Goal: Find specific page/section: Find specific page/section

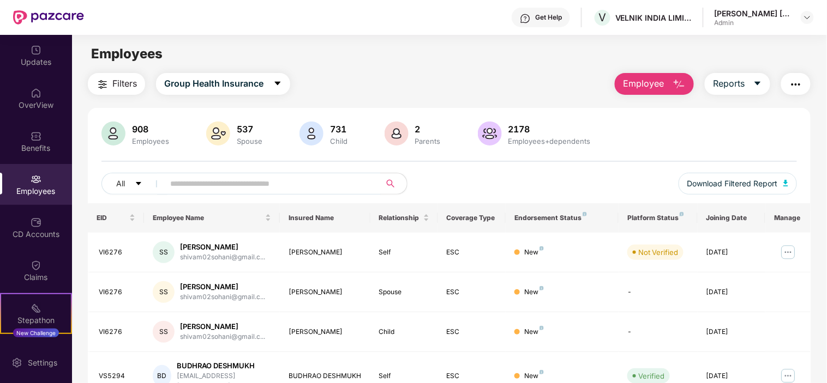
scroll to position [80, 0]
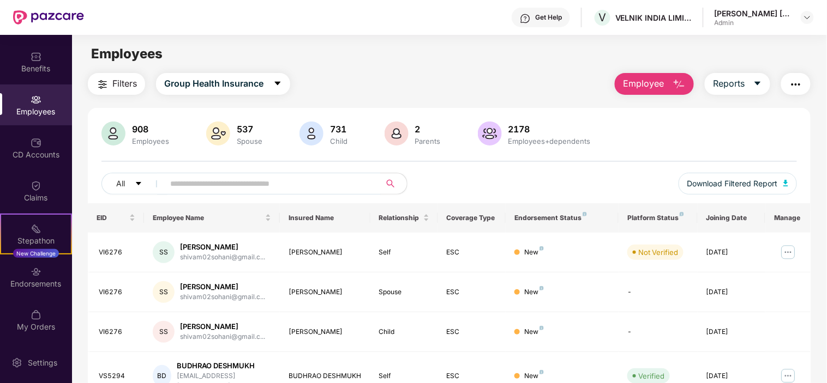
click at [212, 177] on input "text" at bounding box center [268, 184] width 196 height 16
paste input "******"
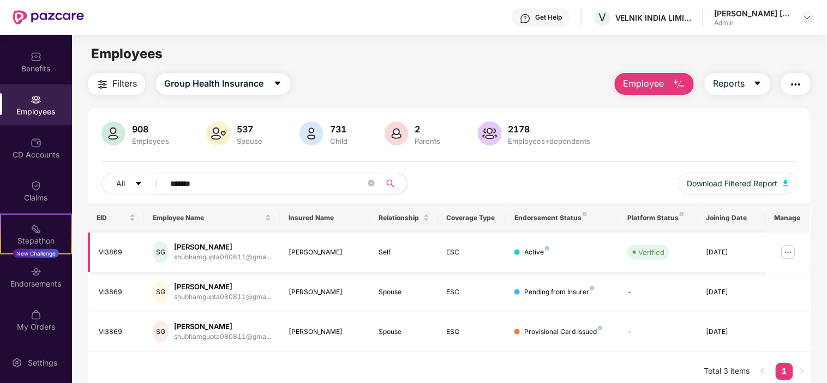
type input "******"
click at [792, 254] on img at bounding box center [787, 252] width 17 height 17
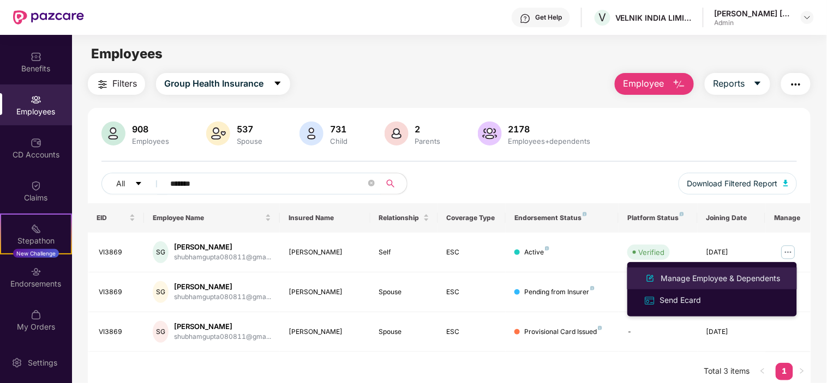
click at [680, 276] on div "Manage Employee & Dependents" at bounding box center [721, 279] width 124 height 12
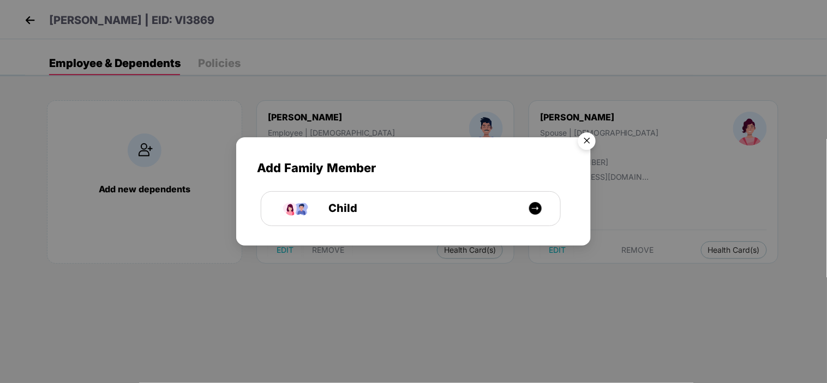
click at [584, 148] on img "Close" at bounding box center [587, 143] width 31 height 31
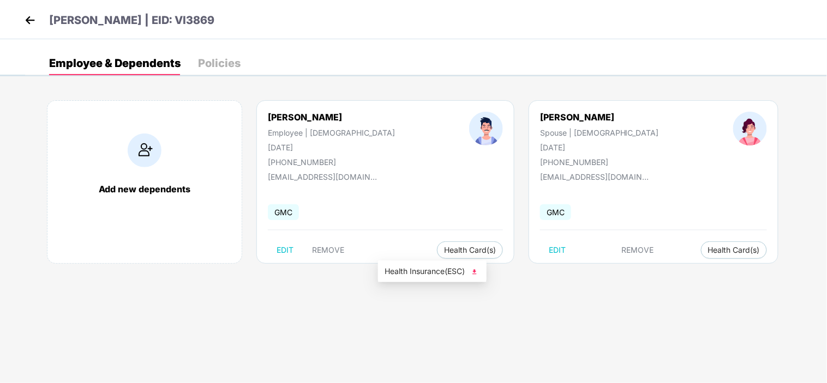
click at [428, 275] on span "Health Insurance(ESC)" at bounding box center [432, 272] width 95 height 12
click at [15, 20] on div "[PERSON_NAME] | EID: VI3869" at bounding box center [413, 19] width 827 height 39
click at [24, 20] on img at bounding box center [30, 20] width 16 height 16
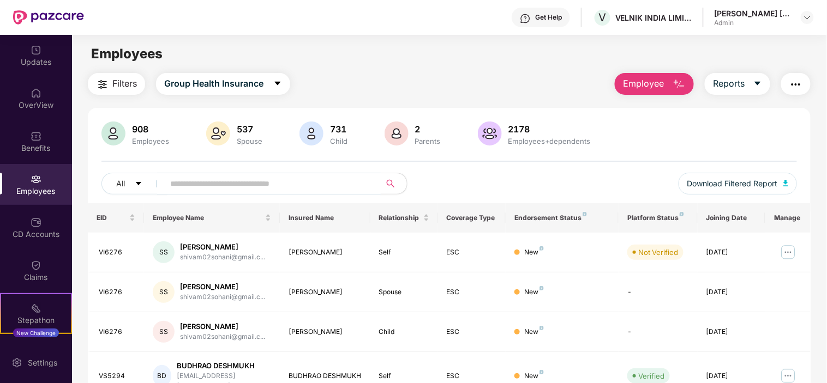
click at [211, 188] on input "text" at bounding box center [268, 184] width 196 height 16
paste input "******"
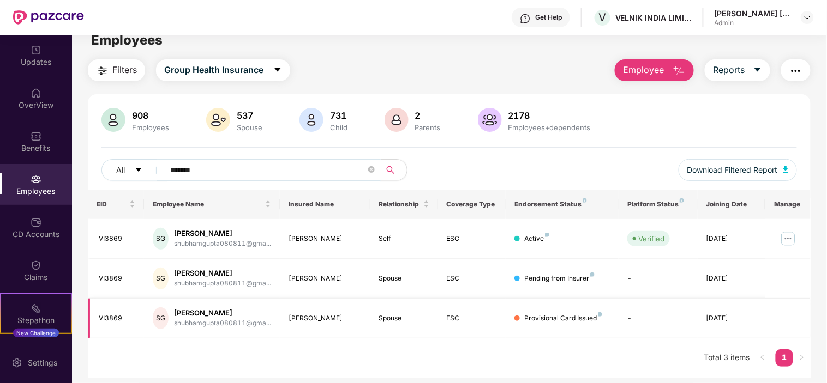
scroll to position [35, 0]
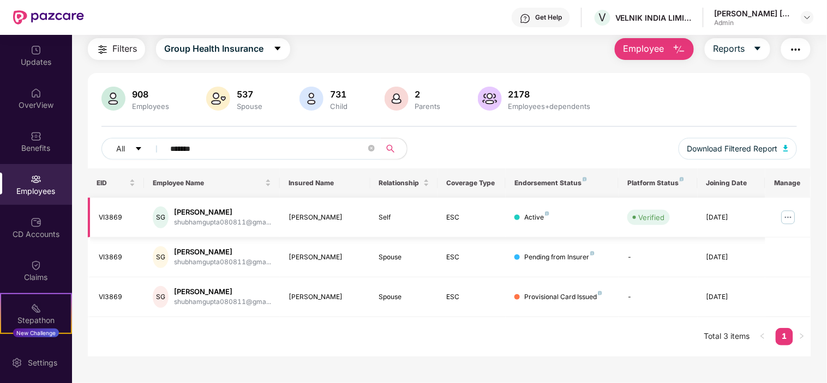
type input "******"
click at [789, 214] on img at bounding box center [787, 217] width 17 height 17
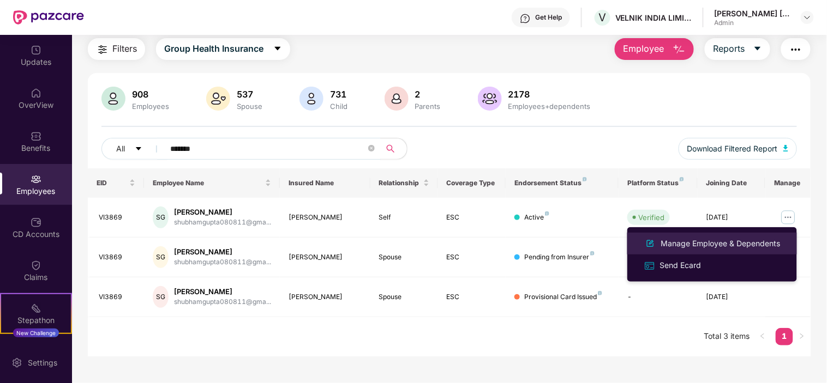
click at [729, 245] on div "Manage Employee & Dependents" at bounding box center [721, 244] width 124 height 12
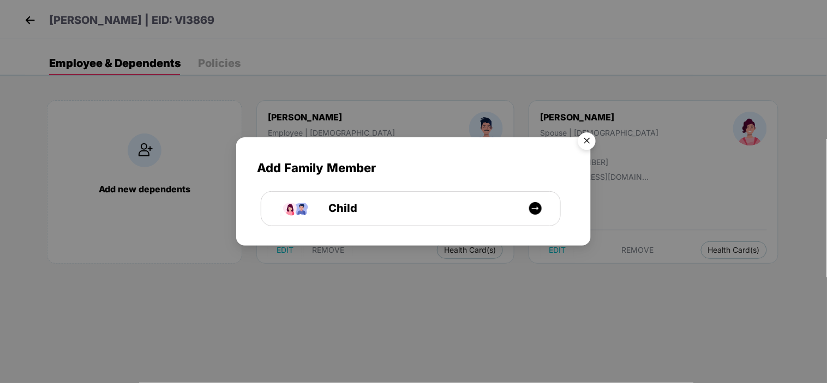
click at [593, 143] on img "Close" at bounding box center [587, 143] width 31 height 31
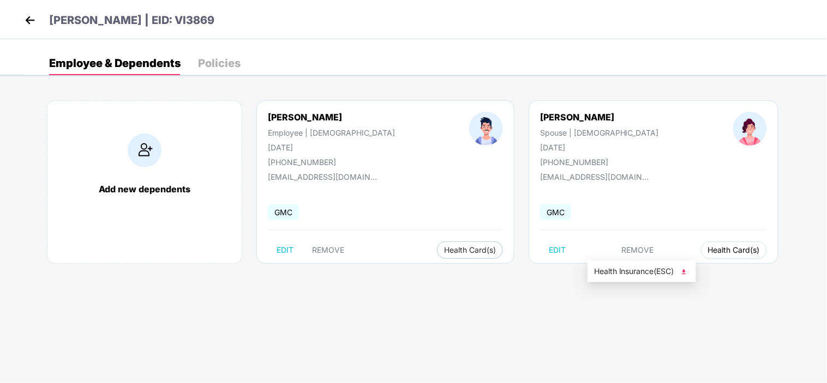
click at [708, 251] on span "Health Card(s)" at bounding box center [734, 250] width 52 height 5
click at [620, 266] on span "Health Insurance(ESC)" at bounding box center [641, 272] width 95 height 12
click at [31, 13] on img at bounding box center [30, 20] width 16 height 16
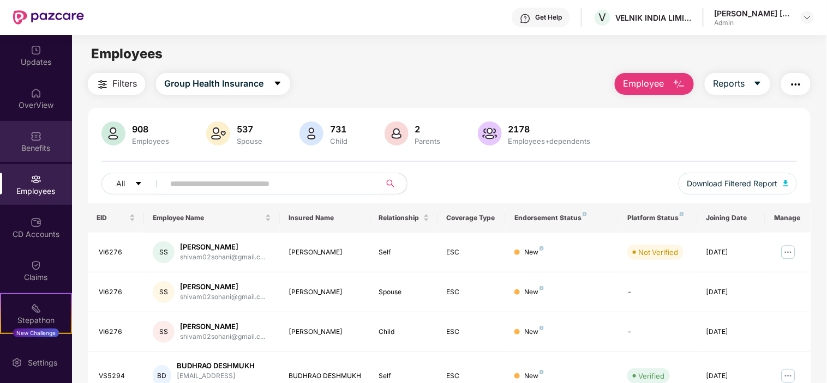
click at [33, 152] on div "Benefits" at bounding box center [36, 148] width 72 height 11
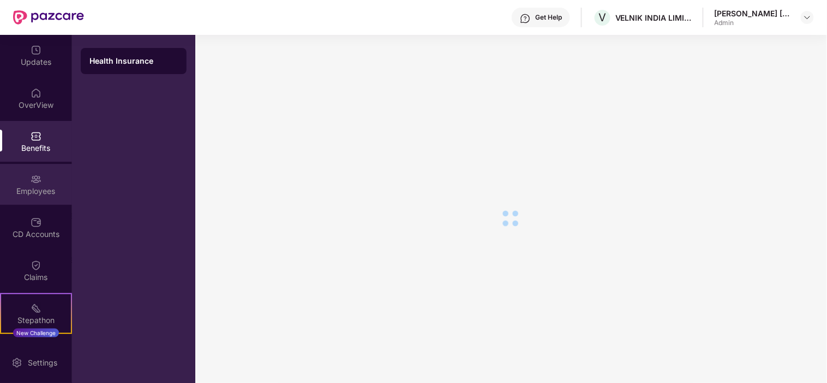
click at [31, 188] on div "Employees" at bounding box center [36, 191] width 72 height 11
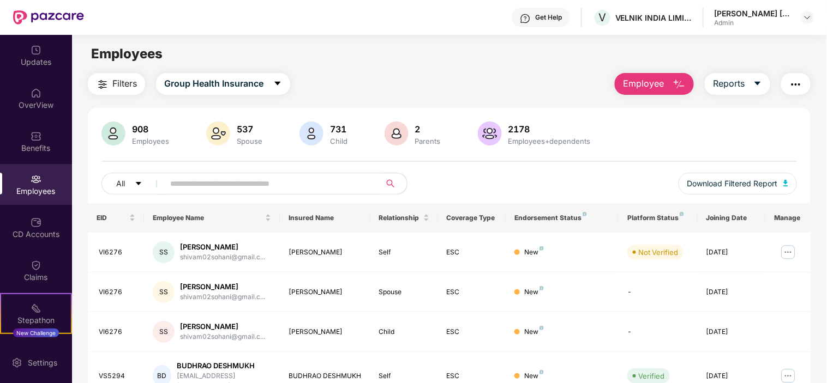
click at [248, 178] on input "text" at bounding box center [268, 184] width 196 height 16
click at [194, 188] on input "text" at bounding box center [268, 184] width 196 height 16
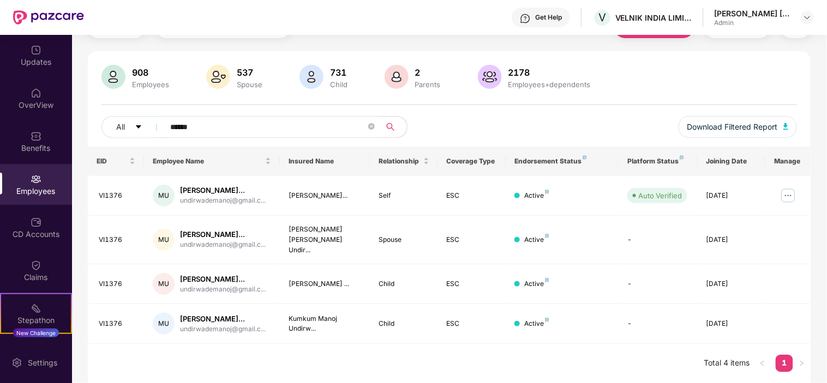
scroll to position [85, 0]
type input "******"
click at [787, 187] on img at bounding box center [787, 195] width 17 height 17
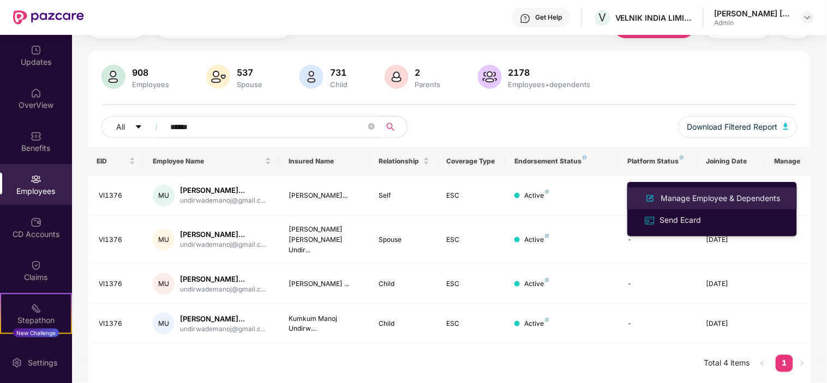
click at [709, 199] on div "Manage Employee & Dependents" at bounding box center [721, 199] width 124 height 12
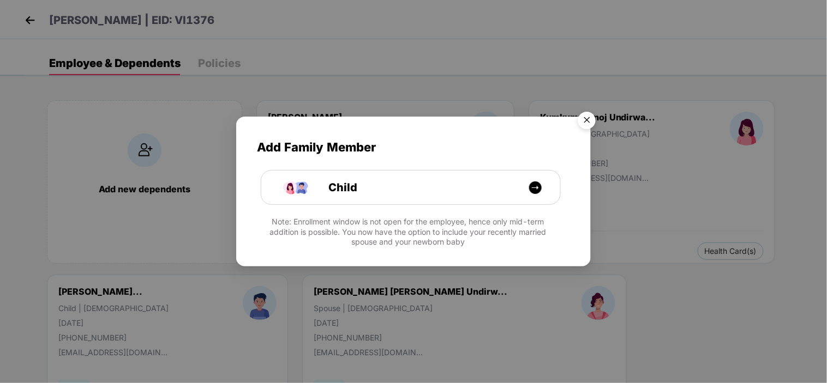
click at [587, 122] on img "Close" at bounding box center [587, 122] width 31 height 31
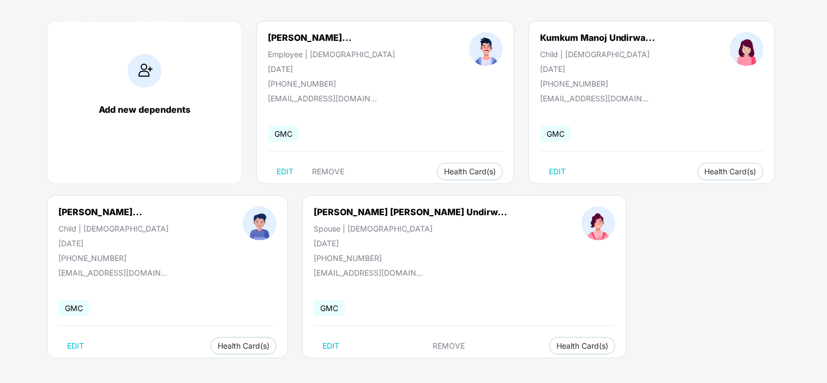
scroll to position [82, 0]
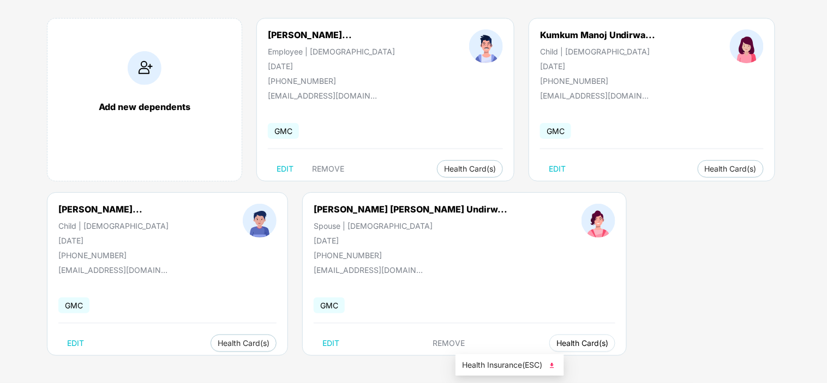
click at [556, 344] on span "Health Card(s)" at bounding box center [582, 343] width 52 height 5
click at [556, 345] on span "Health Card(s)" at bounding box center [582, 343] width 52 height 5
click at [502, 375] on ul "Health Insurance(ESC)" at bounding box center [509, 366] width 109 height 22
click at [503, 367] on span "Health Insurance(ESC)" at bounding box center [509, 365] width 95 height 12
click at [556, 344] on span "Health Card(s)" at bounding box center [582, 343] width 52 height 5
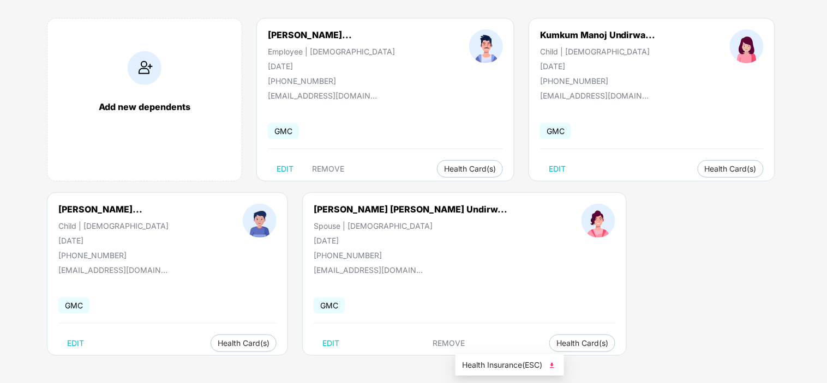
click at [489, 362] on span "Health Insurance(ESC)" at bounding box center [509, 365] width 95 height 12
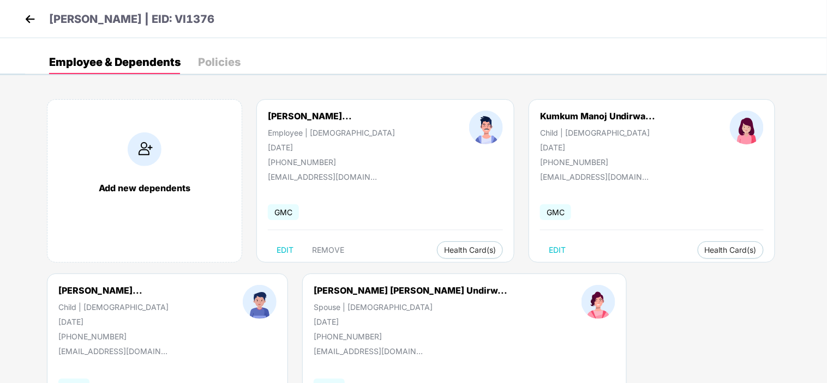
scroll to position [0, 0]
